Goal: Task Accomplishment & Management: Contribute content

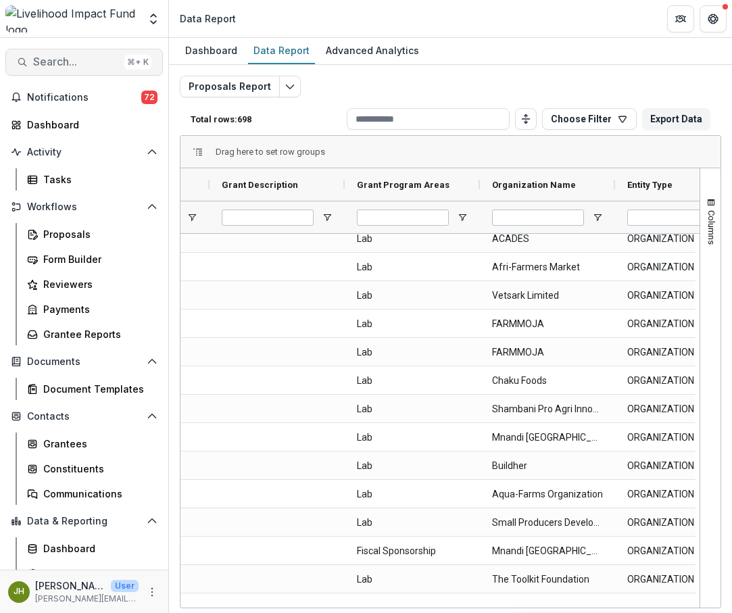
click at [55, 59] on span "Search..." at bounding box center [76, 61] width 86 height 13
type input "**********"
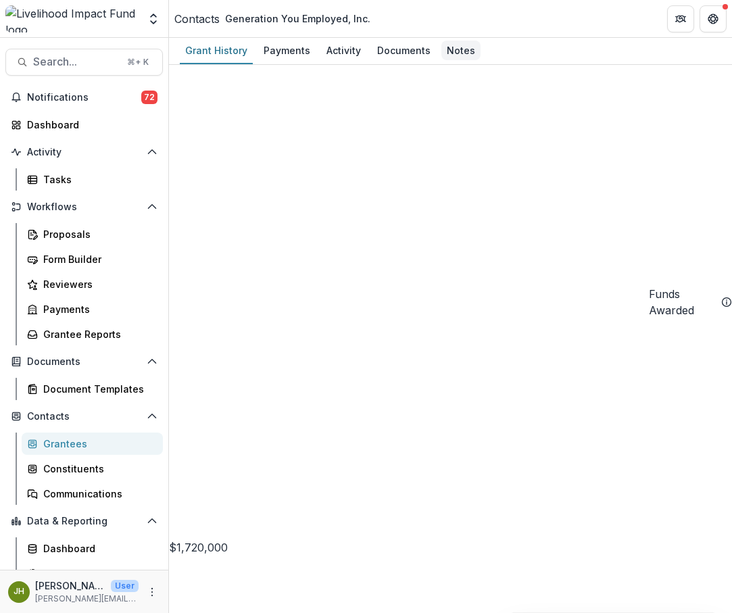
click at [468, 47] on div "Notes" at bounding box center [460, 51] width 39 height 20
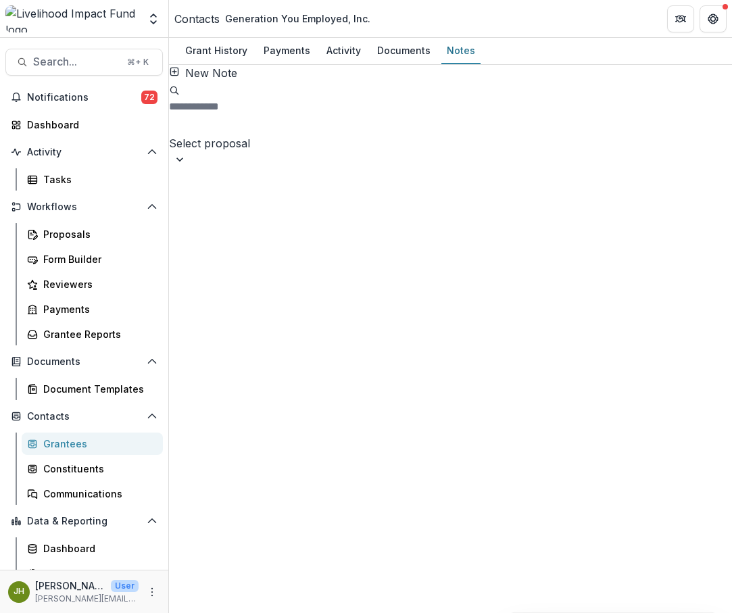
click at [214, 81] on button "New Note" at bounding box center [203, 73] width 68 height 16
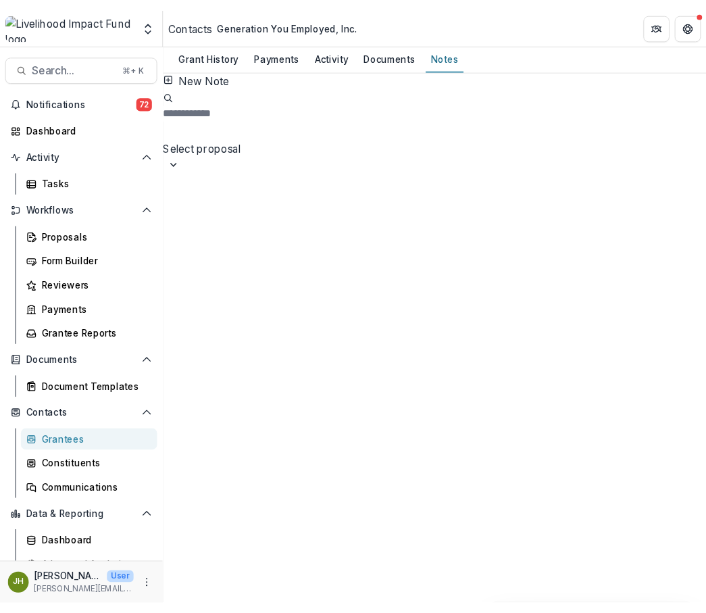
scroll to position [383, 0]
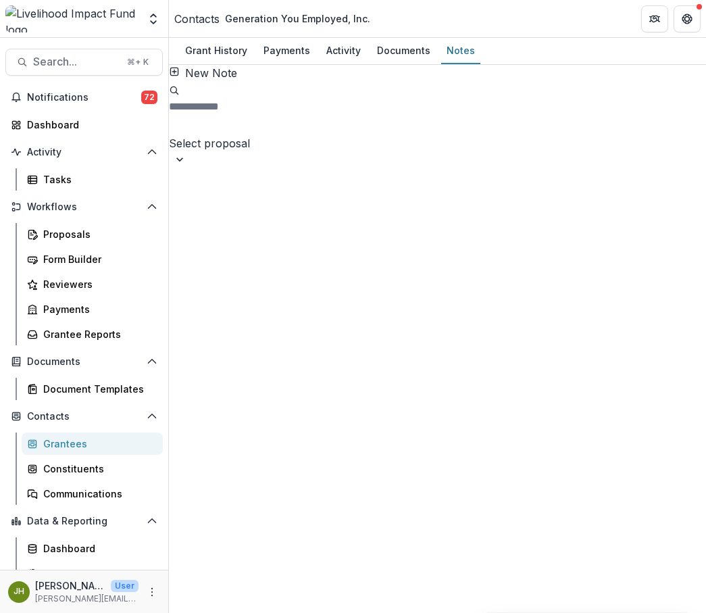
drag, startPoint x: 422, startPoint y: 190, endPoint x: 238, endPoint y: 182, distance: 184.0
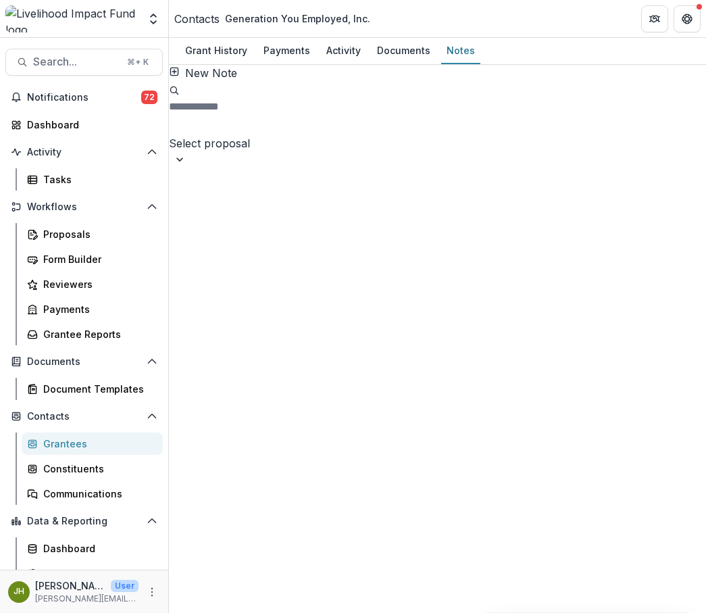
drag, startPoint x: 237, startPoint y: 186, endPoint x: 432, endPoint y: 196, distance: 195.5
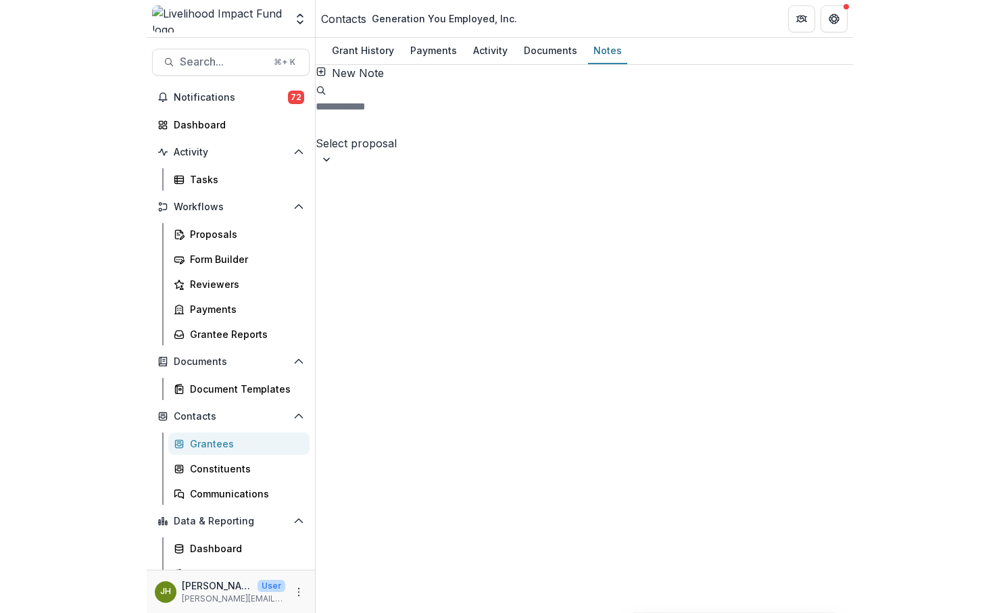
scroll to position [603, 0]
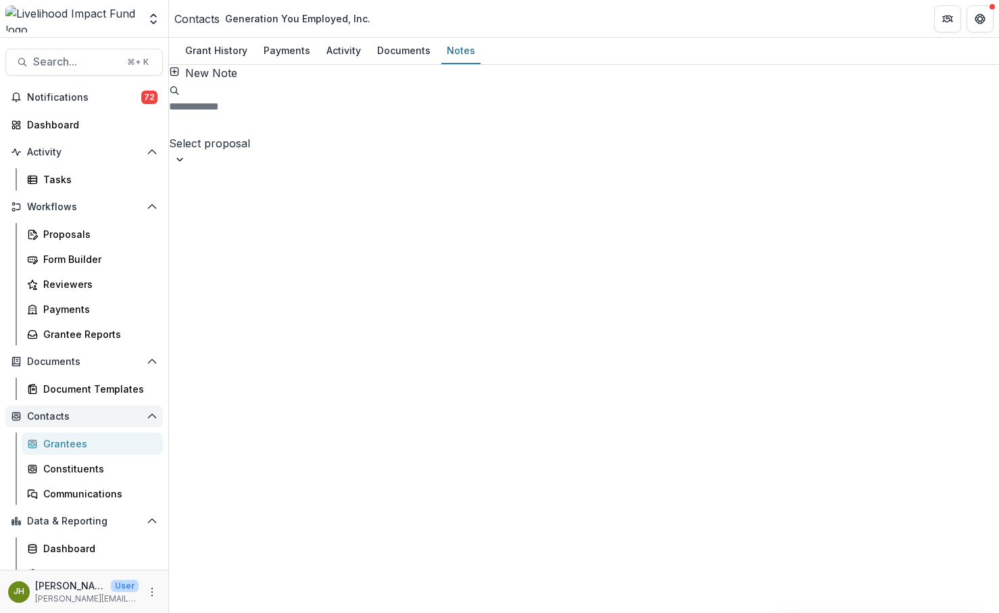
scroll to position [40, 0]
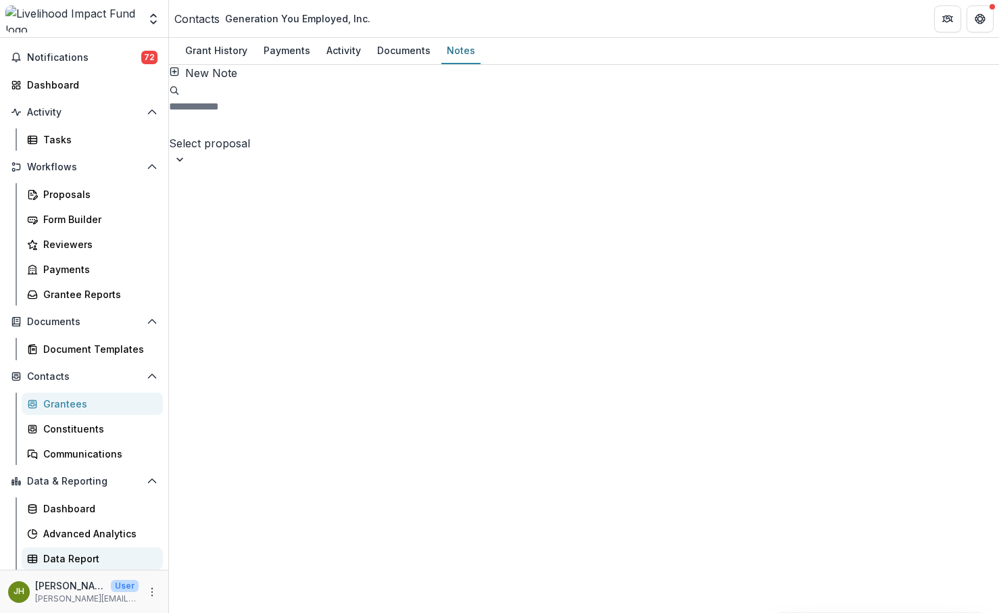
click at [92, 561] on div "Data Report" at bounding box center [97, 558] width 109 height 14
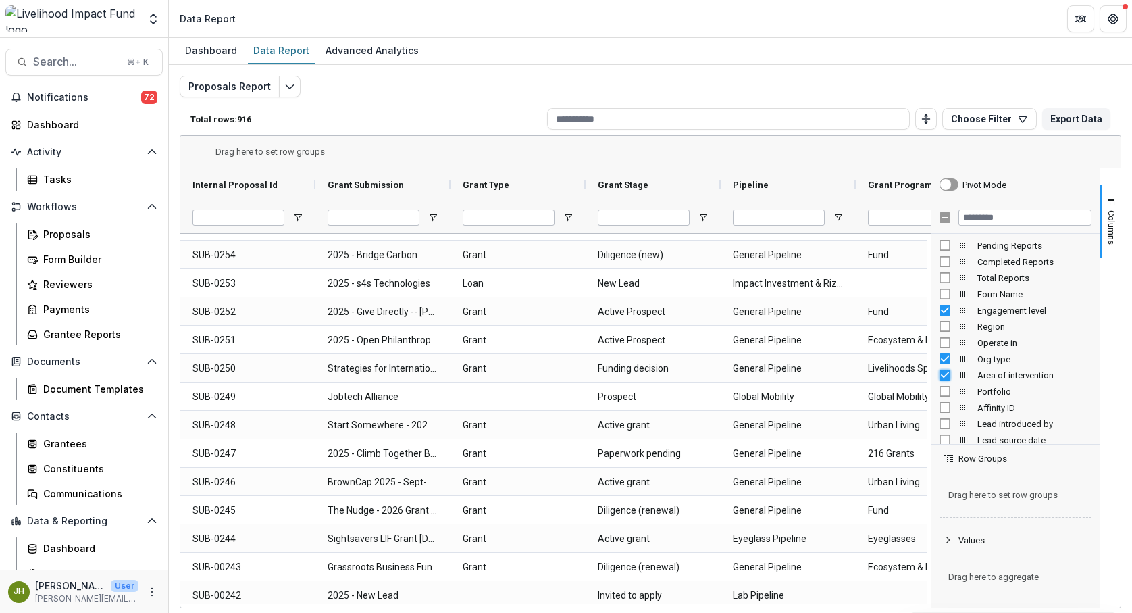
scroll to position [1150, 0]
click at [987, 246] on button "Columns" at bounding box center [1111, 220] width 20 height 73
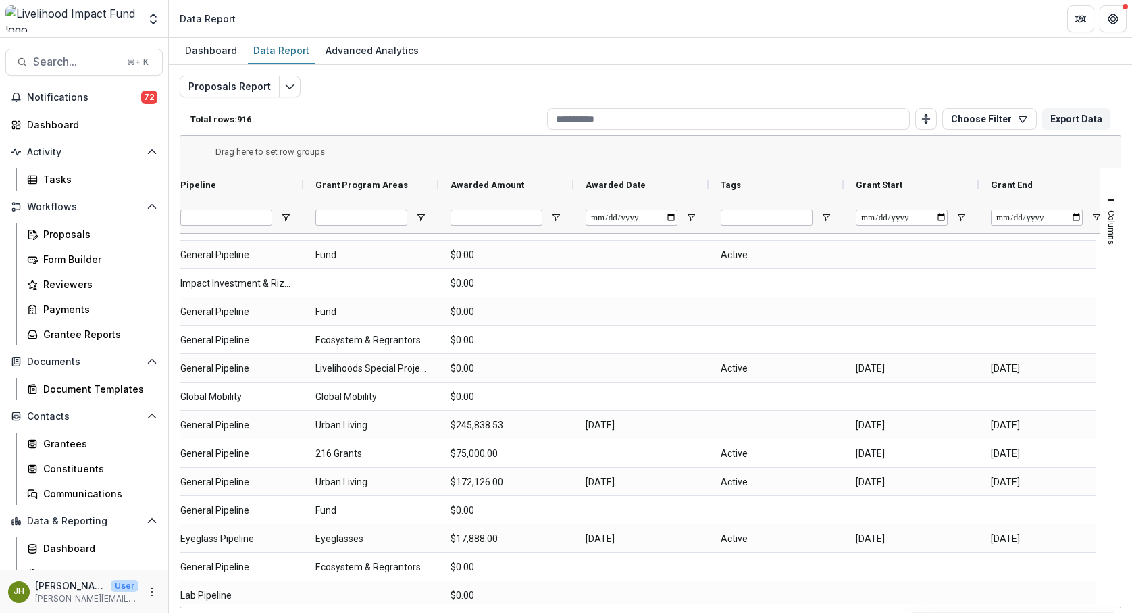
scroll to position [0, 530]
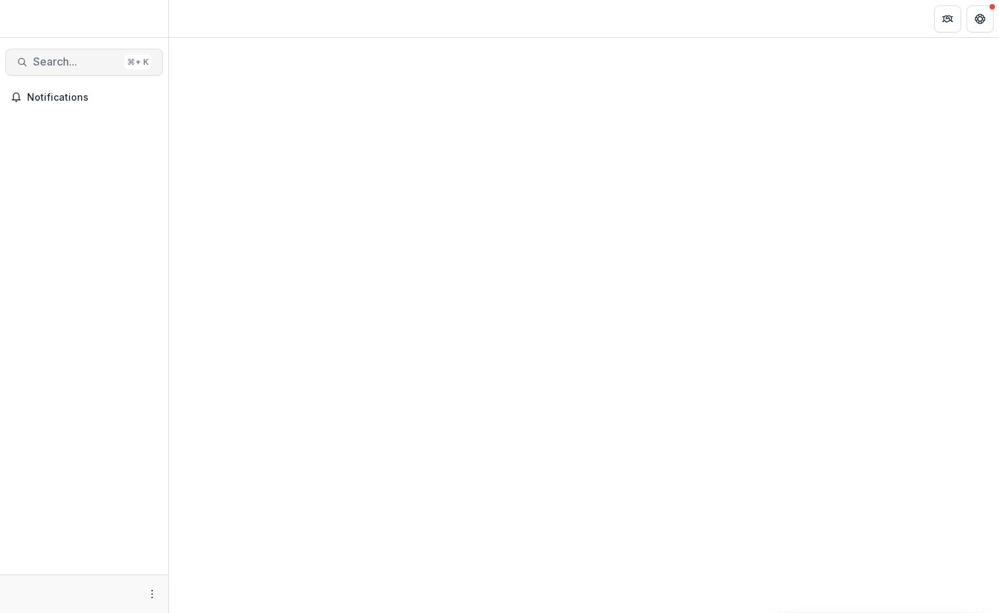
click at [76, 68] on span "Search..." at bounding box center [76, 61] width 86 height 13
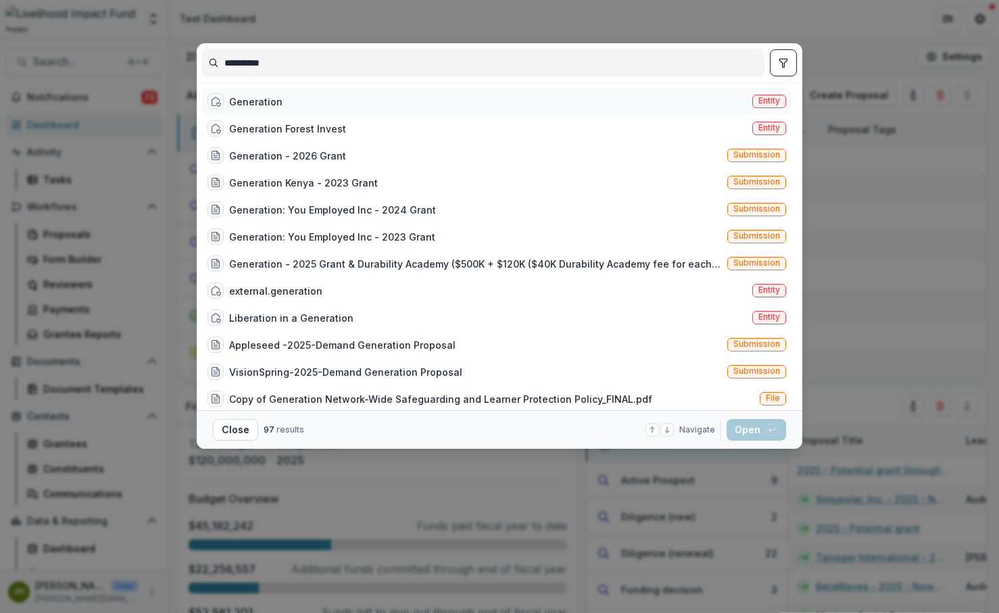
type input "**********"
click at [295, 101] on div "Generation Entity" at bounding box center [496, 101] width 589 height 27
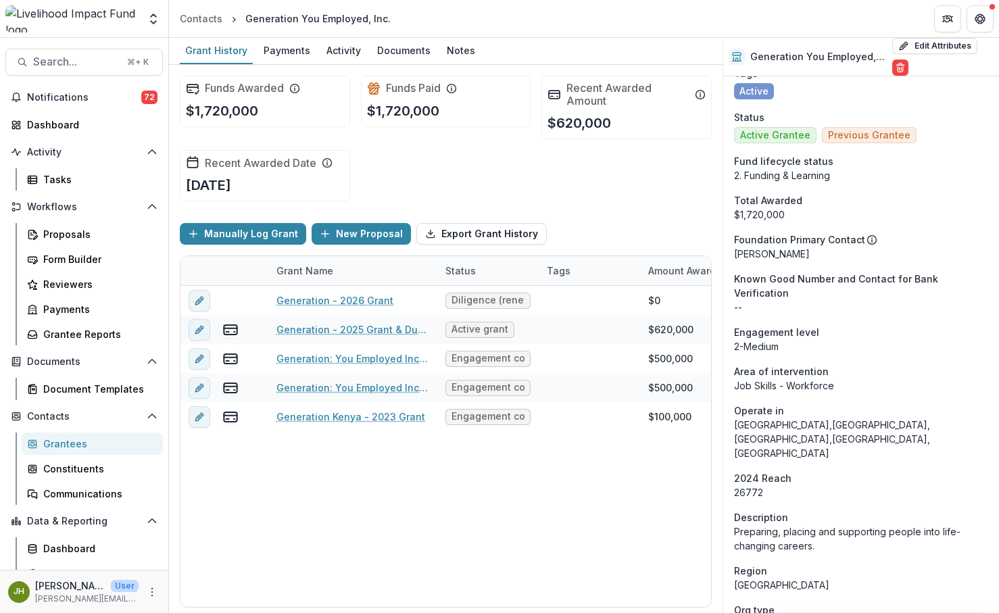
scroll to position [214, 0]
